Goal: Transaction & Acquisition: Subscribe to service/newsletter

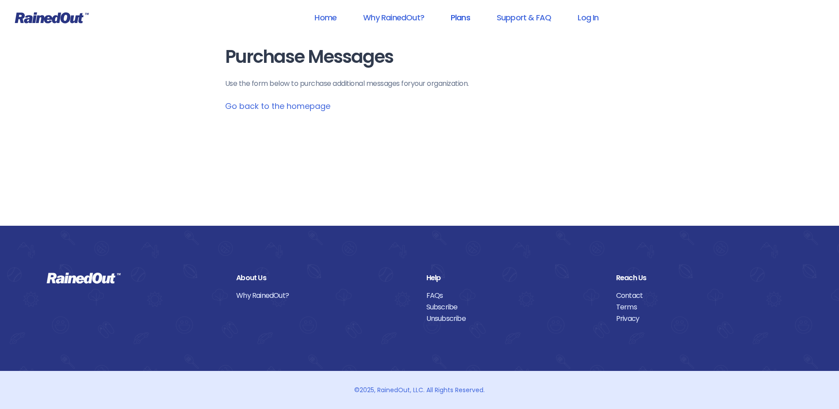
click at [460, 16] on link "Plans" at bounding box center [460, 18] width 42 height 20
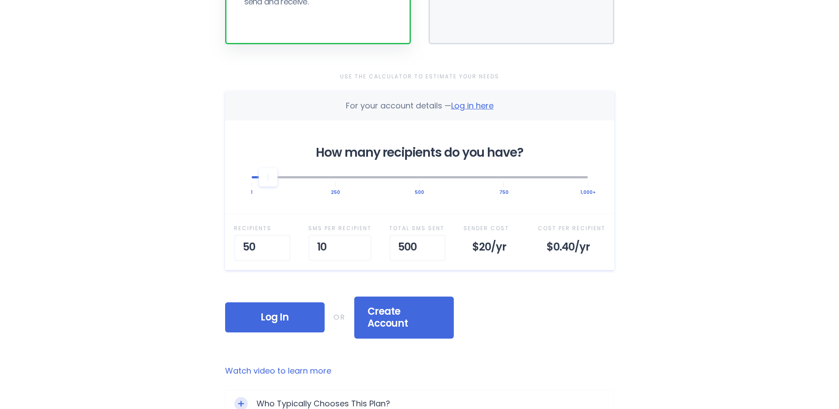
scroll to position [221, 0]
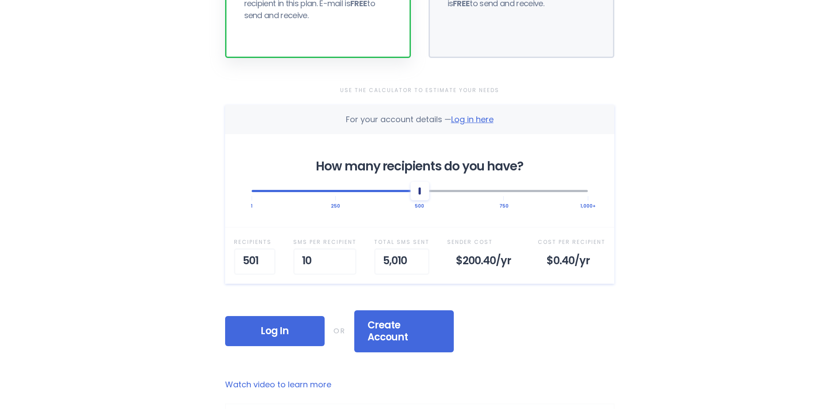
drag, startPoint x: 264, startPoint y: 195, endPoint x: 422, endPoint y: 201, distance: 158.4
click at [422, 201] on div "How many recipients do you have? 1 250 500 750 1,000+" at bounding box center [419, 180] width 389 height 93
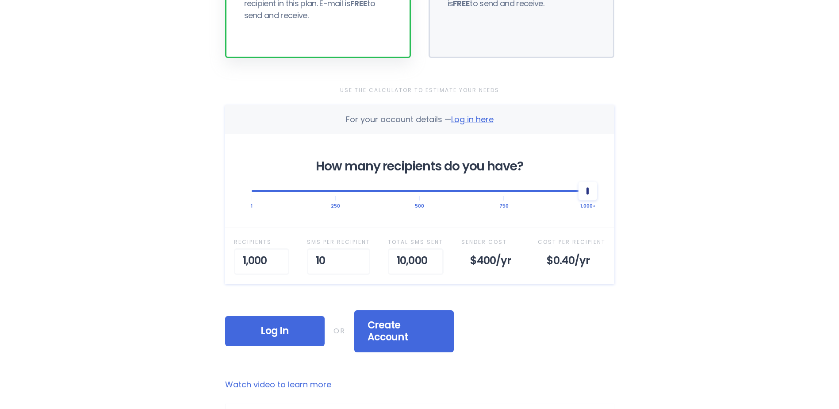
drag, startPoint x: 414, startPoint y: 200, endPoint x: 601, endPoint y: 203, distance: 186.2
click at [601, 203] on div "How many recipients do you have? 1 250 500 750 1,000+" at bounding box center [419, 180] width 389 height 93
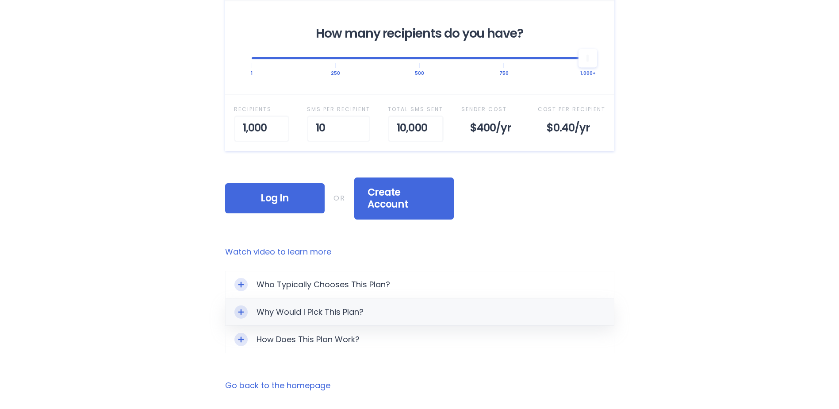
click at [359, 300] on div "Why Would I Pick This Plan?" at bounding box center [420, 312] width 388 height 27
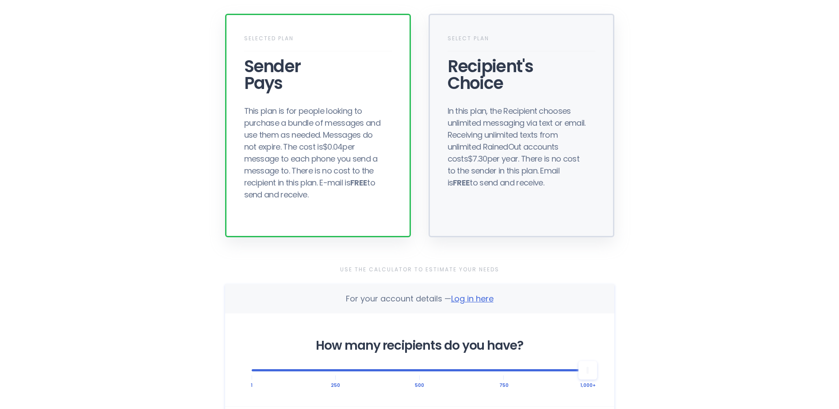
scroll to position [0, 0]
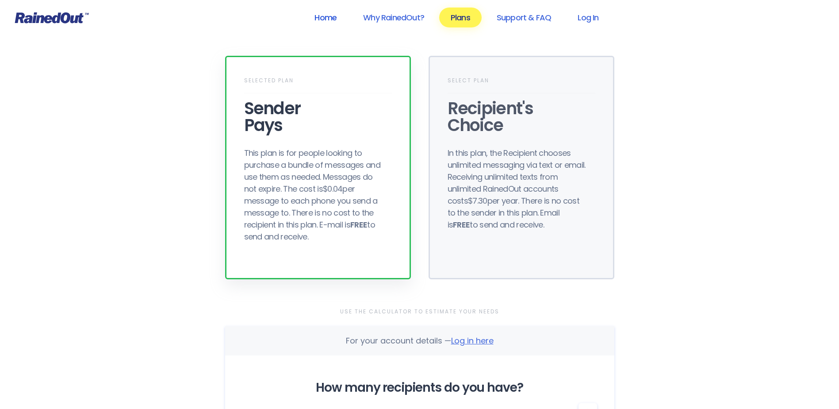
click at [323, 18] on link "Home" at bounding box center [325, 18] width 45 height 20
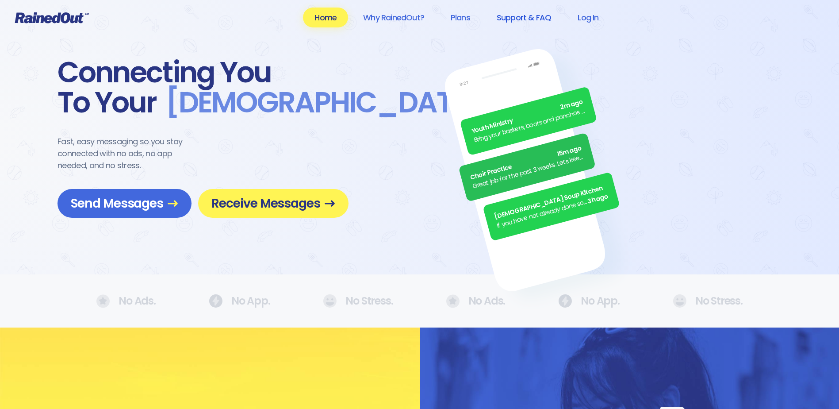
click at [525, 20] on link "Support & FAQ" at bounding box center [523, 18] width 77 height 20
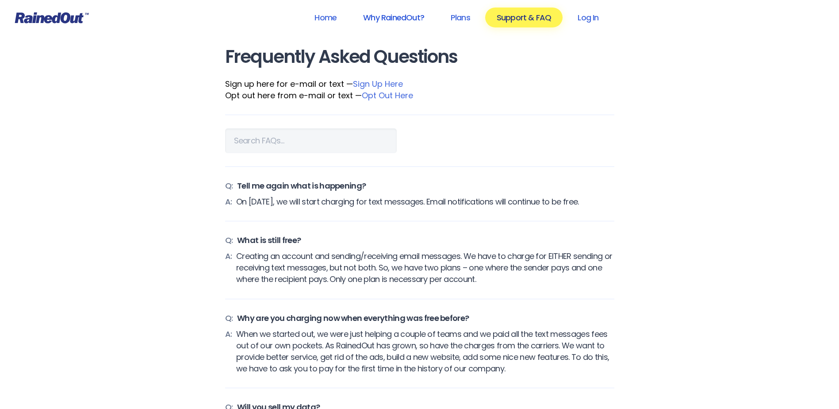
click at [407, 15] on link "Why RainedOut?" at bounding box center [394, 18] width 84 height 20
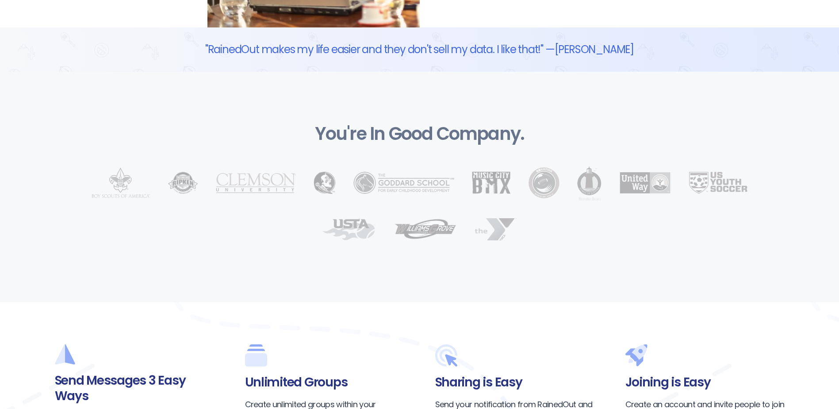
scroll to position [1283, 0]
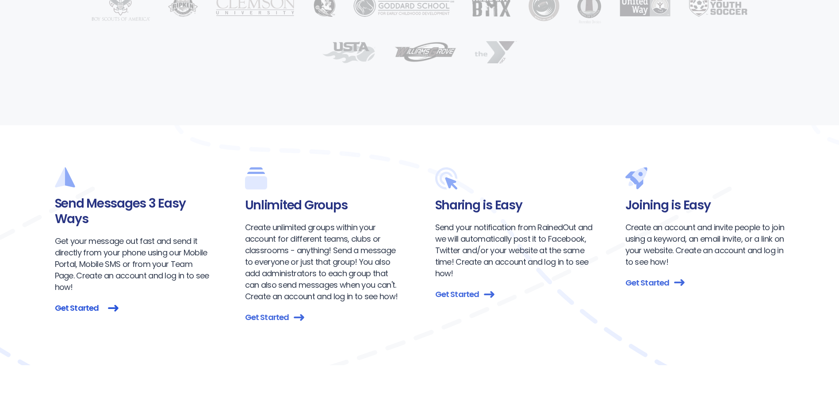
click at [88, 302] on link "Get Started" at bounding box center [134, 308] width 159 height 12
